Goal: Task Accomplishment & Management: Manage account settings

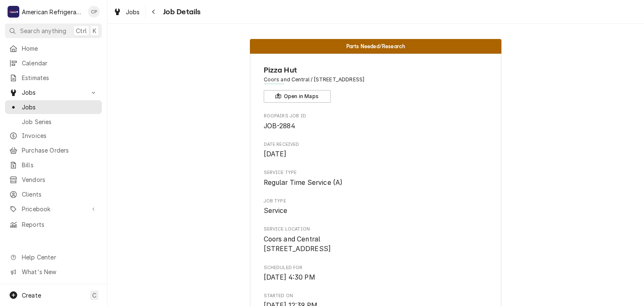
click at [77, 105] on span "Jobs" at bounding box center [60, 107] width 76 height 9
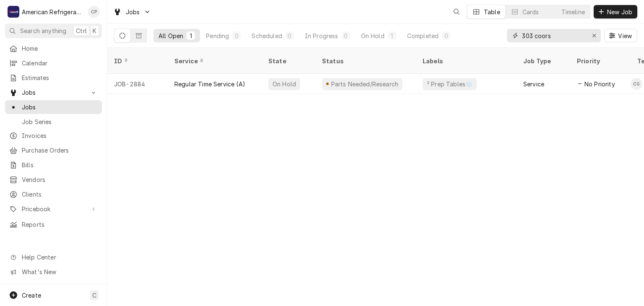
click at [553, 35] on input "303 coors" at bounding box center [553, 35] width 63 height 13
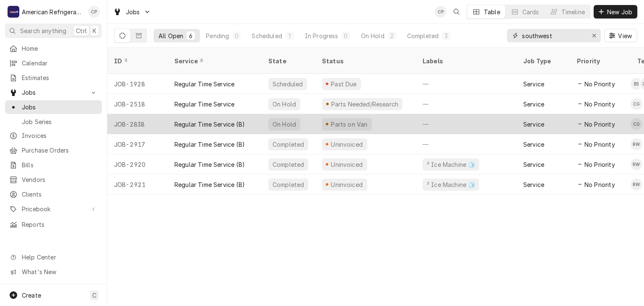
type input "southwest"
click at [224, 120] on div "Regular Time Service (B)" at bounding box center [209, 124] width 70 height 9
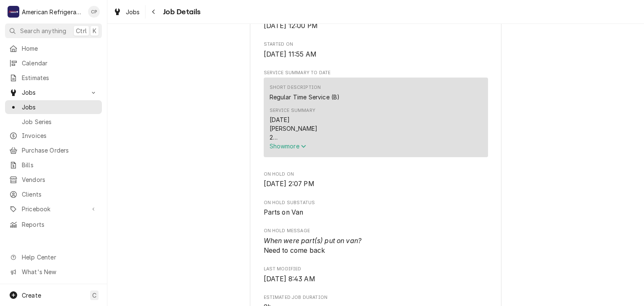
scroll to position [243, 0]
click at [296, 148] on span "Show more" at bounding box center [287, 144] width 37 height 7
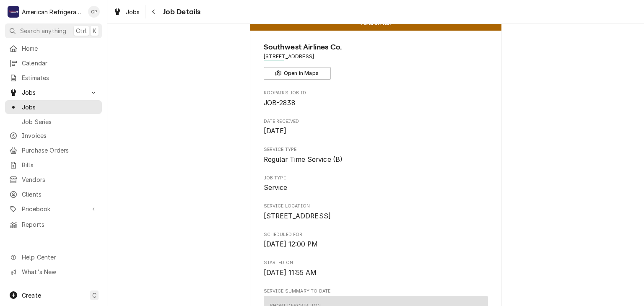
scroll to position [0, 0]
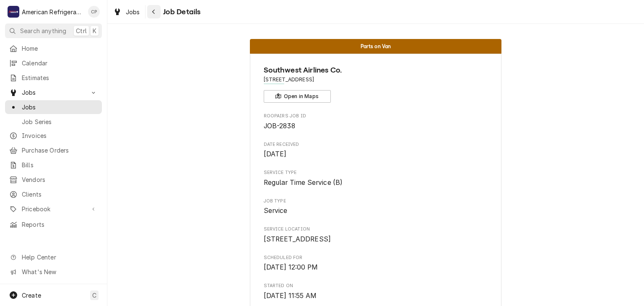
click at [155, 15] on div "Navigate back" at bounding box center [154, 12] width 8 height 8
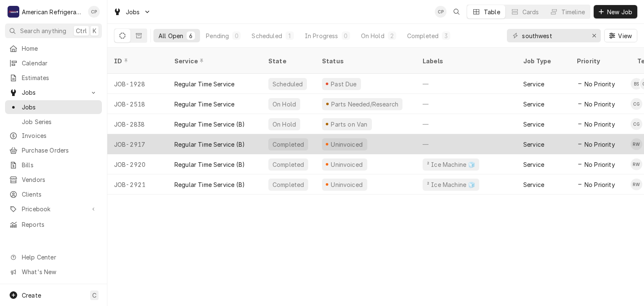
click at [235, 140] on div "Regular Time Service (B)" at bounding box center [209, 144] width 70 height 9
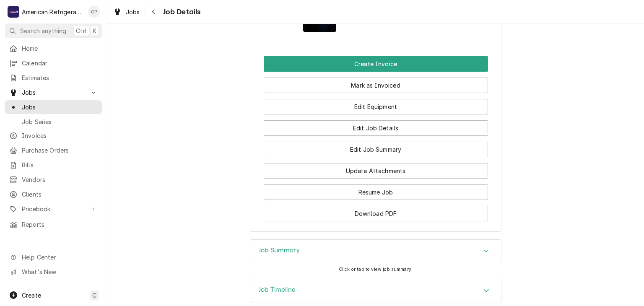
scroll to position [654, 0]
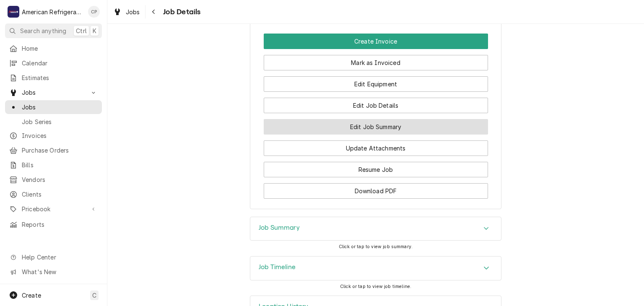
click at [342, 135] on button "Edit Job Summary" at bounding box center [376, 127] width 224 height 16
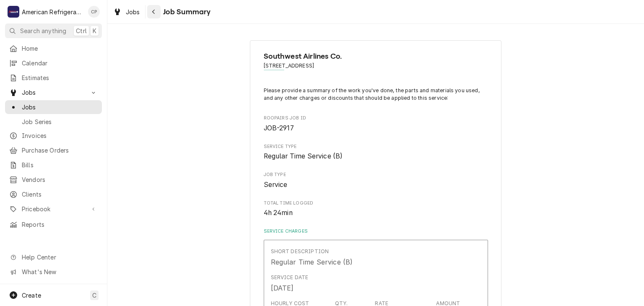
click at [155, 15] on div "Navigate back" at bounding box center [154, 12] width 8 height 8
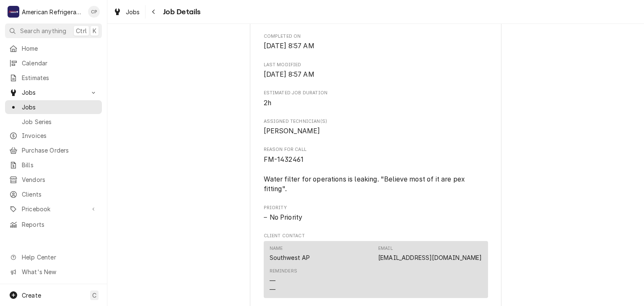
scroll to position [282, 0]
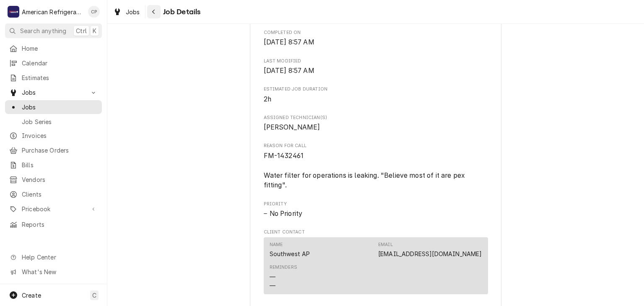
click at [152, 11] on icon "Navigate back" at bounding box center [154, 12] width 4 height 6
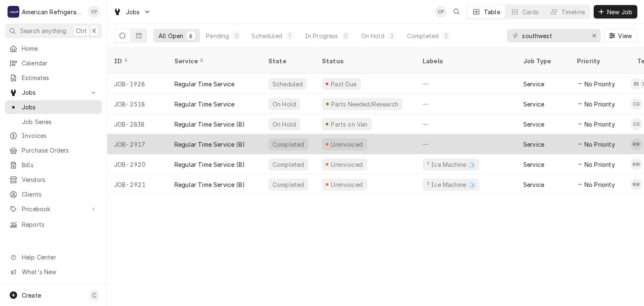
click at [239, 138] on div "Regular Time Service (B)" at bounding box center [215, 144] width 94 height 20
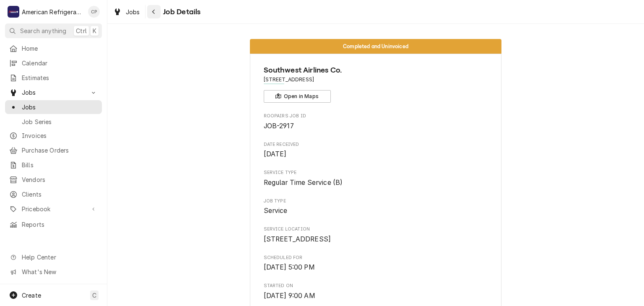
click at [151, 11] on div "Navigate back" at bounding box center [154, 12] width 8 height 8
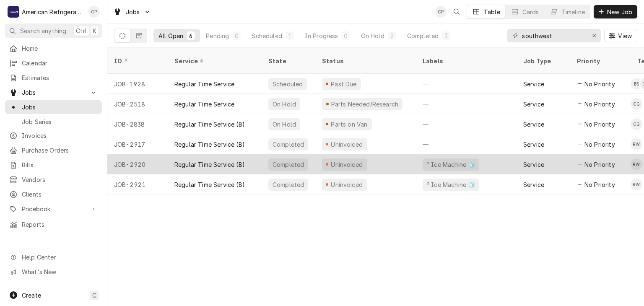
click at [198, 160] on div "Regular Time Service (B)" at bounding box center [209, 164] width 70 height 9
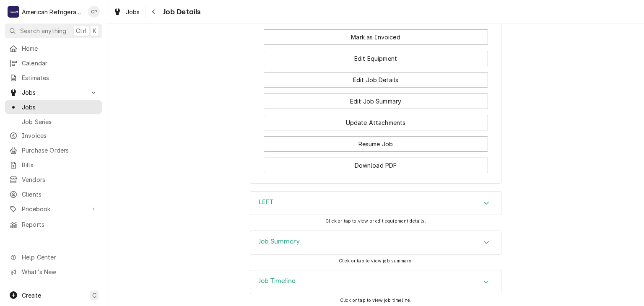
scroll to position [595, 0]
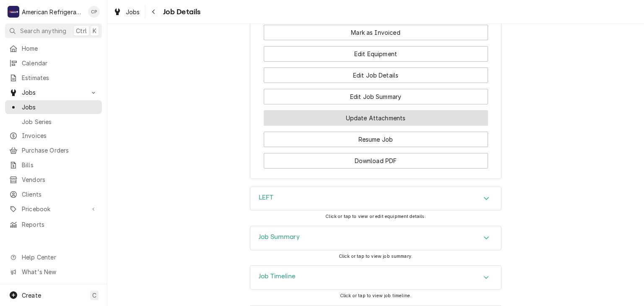
click at [330, 124] on button "Update Attachments" at bounding box center [376, 118] width 224 height 16
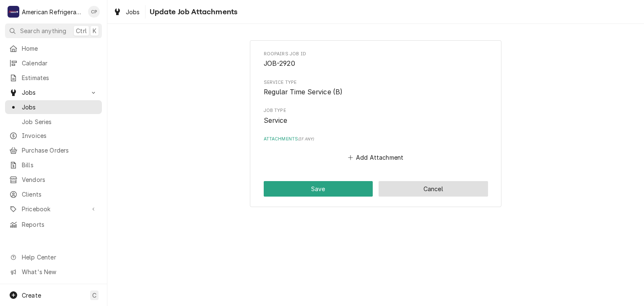
click at [421, 186] on button "Cancel" at bounding box center [432, 189] width 109 height 16
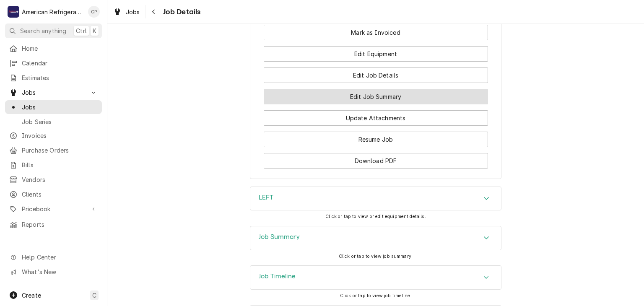
click at [343, 104] on button "Edit Job Summary" at bounding box center [376, 97] width 224 height 16
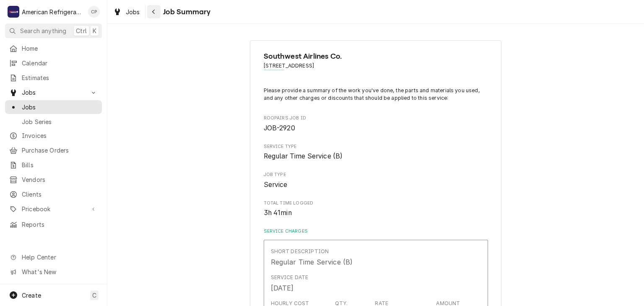
click at [149, 8] on button "Navigate back" at bounding box center [153, 11] width 13 height 13
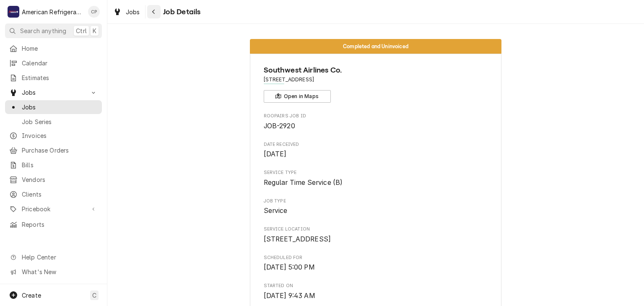
click at [154, 13] on icon "Navigate back" at bounding box center [153, 12] width 3 height 5
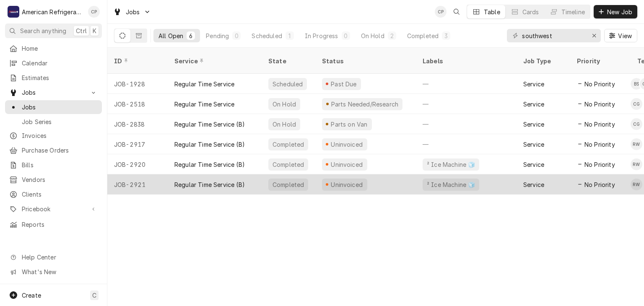
click at [204, 180] on div "Regular Time Service (B)" at bounding box center [209, 184] width 70 height 9
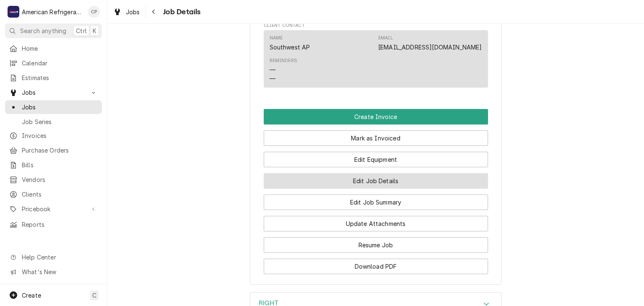
scroll to position [492, 0]
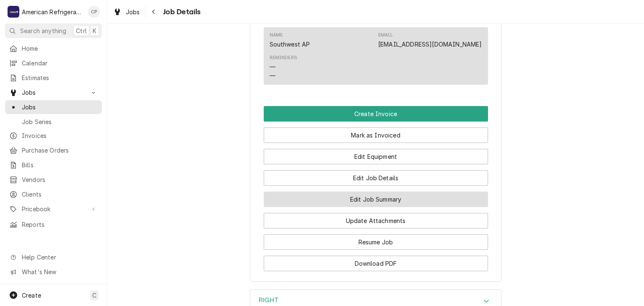
click at [333, 207] on button "Edit Job Summary" at bounding box center [376, 199] width 224 height 16
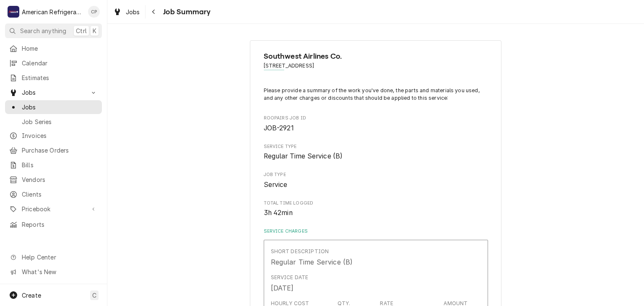
type textarea "x"
click at [153, 15] on div "Navigate back" at bounding box center [154, 12] width 8 height 8
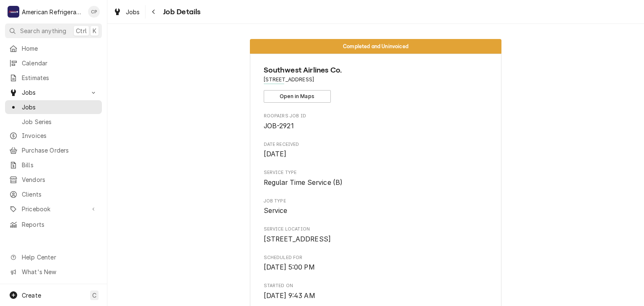
click at [153, 15] on div "Navigate back" at bounding box center [154, 12] width 8 height 8
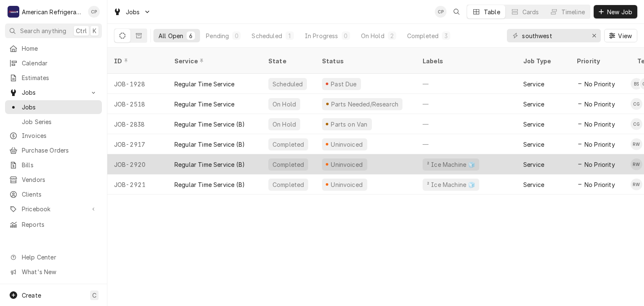
click at [216, 160] on div "Regular Time Service (B)" at bounding box center [209, 164] width 70 height 9
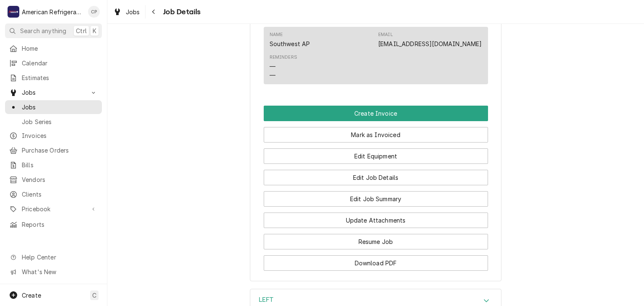
scroll to position [494, 0]
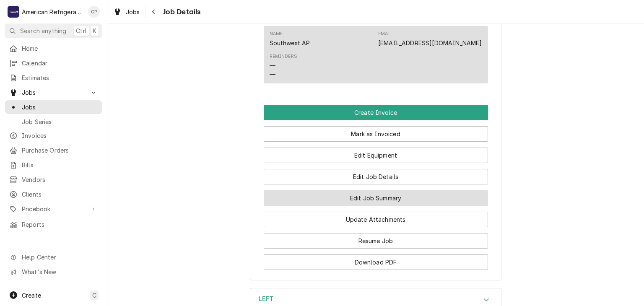
click at [290, 200] on button "Edit Job Summary" at bounding box center [376, 198] width 224 height 16
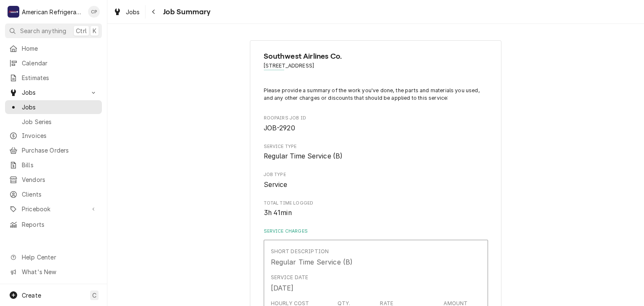
type textarea "x"
click at [157, 17] on button "Navigate back" at bounding box center [153, 11] width 13 height 13
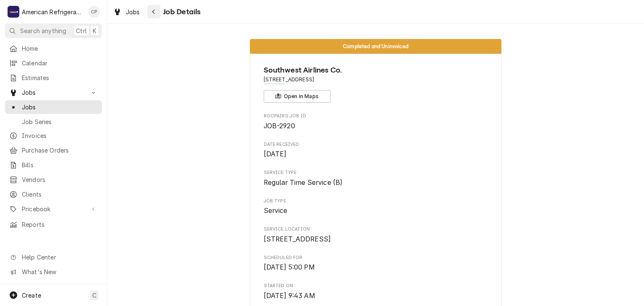
click at [157, 16] on button "Navigate back" at bounding box center [153, 11] width 13 height 13
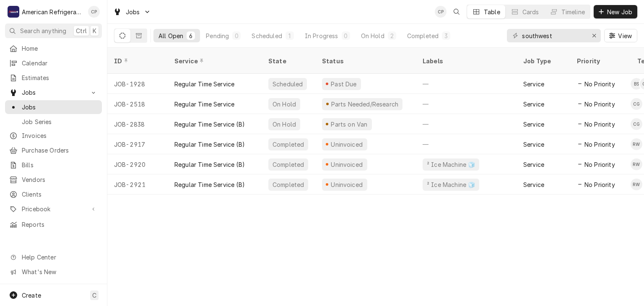
click at [219, 16] on div "Jobs CP Table Cards Timeline New Job" at bounding box center [375, 11] width 536 height 23
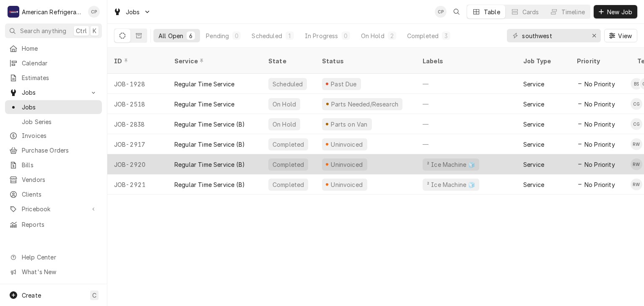
click at [228, 160] on div "Regular Time Service (B)" at bounding box center [209, 164] width 70 height 9
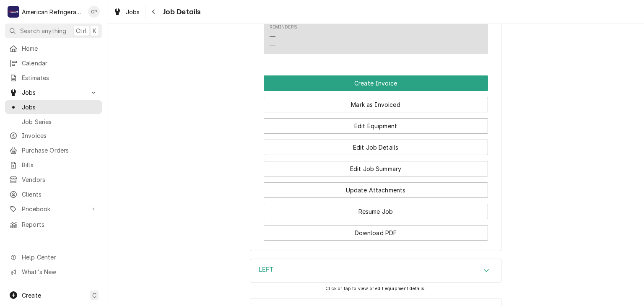
scroll to position [564, 0]
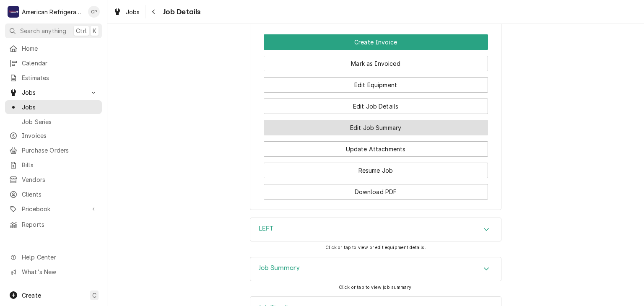
click at [375, 133] on button "Edit Job Summary" at bounding box center [376, 128] width 224 height 16
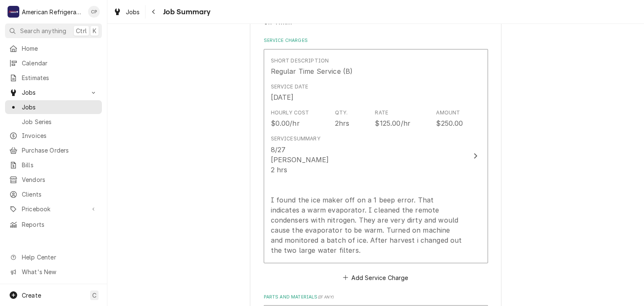
scroll to position [54, 0]
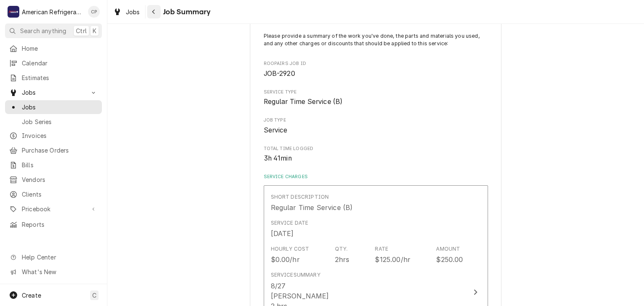
click at [148, 11] on button "Navigate back" at bounding box center [153, 11] width 13 height 13
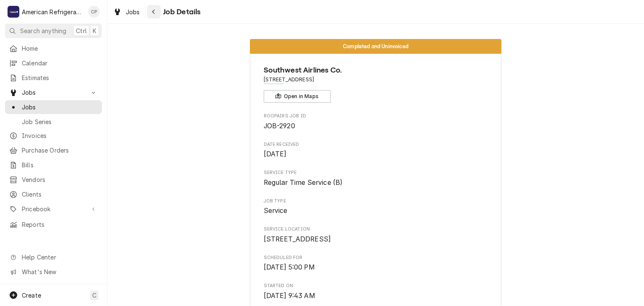
click at [155, 15] on div "Navigate back" at bounding box center [154, 12] width 8 height 8
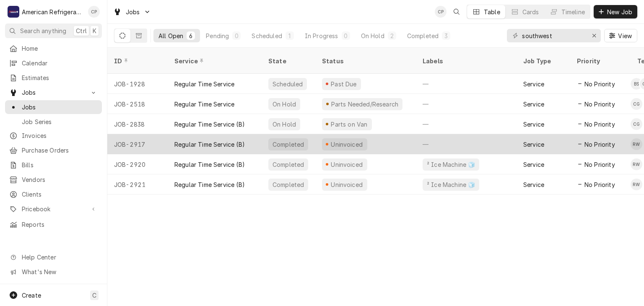
click at [214, 140] on div "Regular Time Service (B)" at bounding box center [209, 144] width 70 height 9
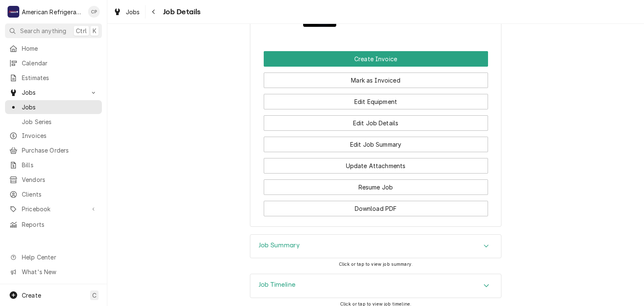
scroll to position [637, 0]
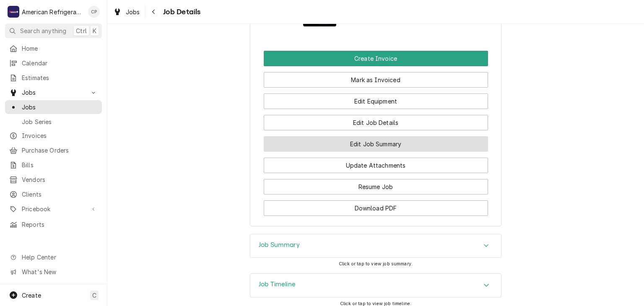
click at [309, 151] on button "Edit Job Summary" at bounding box center [376, 144] width 224 height 16
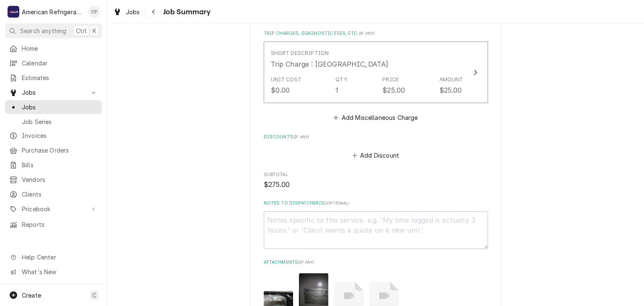
scroll to position [657, 0]
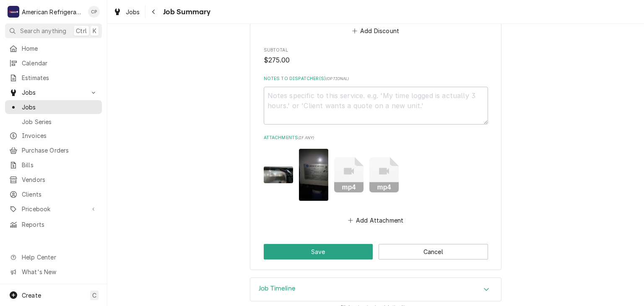
click at [281, 166] on img "Attachments" at bounding box center [278, 174] width 29 height 16
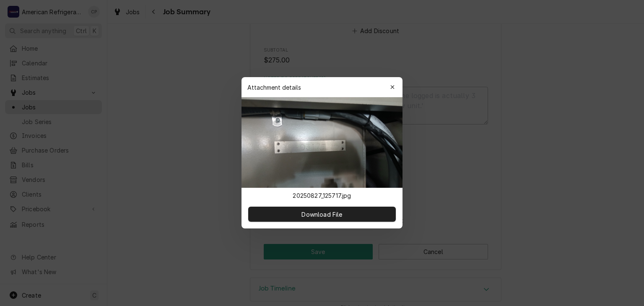
type textarea "x"
click at [202, 155] on div at bounding box center [322, 153] width 644 height 306
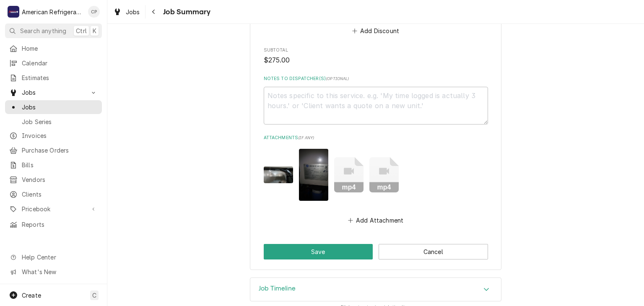
click at [313, 171] on img "Attachments" at bounding box center [313, 175] width 29 height 52
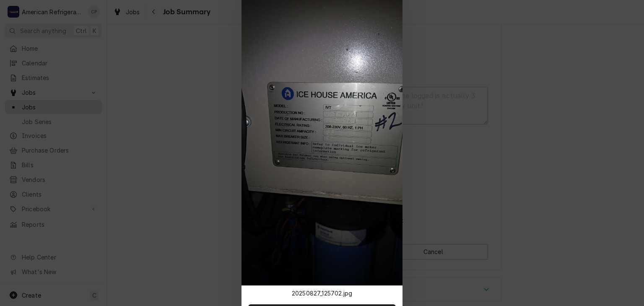
click at [197, 150] on div at bounding box center [322, 153] width 644 height 306
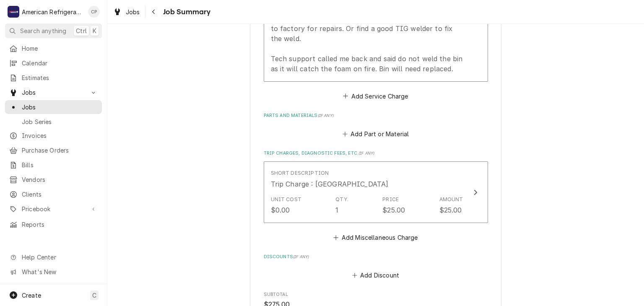
scroll to position [315, 0]
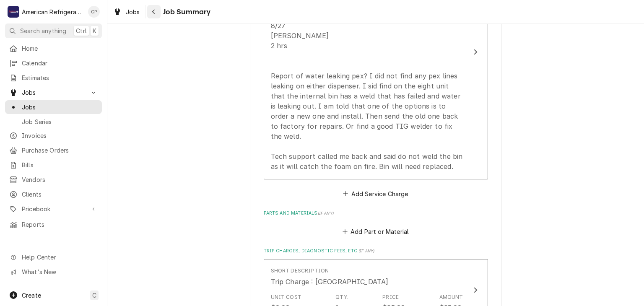
click at [153, 16] on div "Navigate back" at bounding box center [154, 12] width 8 height 8
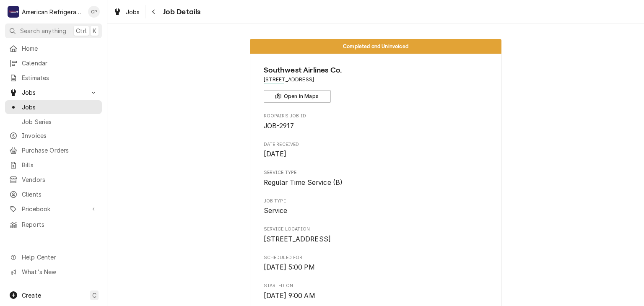
click at [153, 16] on div "Navigate back" at bounding box center [154, 12] width 8 height 8
